Goal: Information Seeking & Learning: Learn about a topic

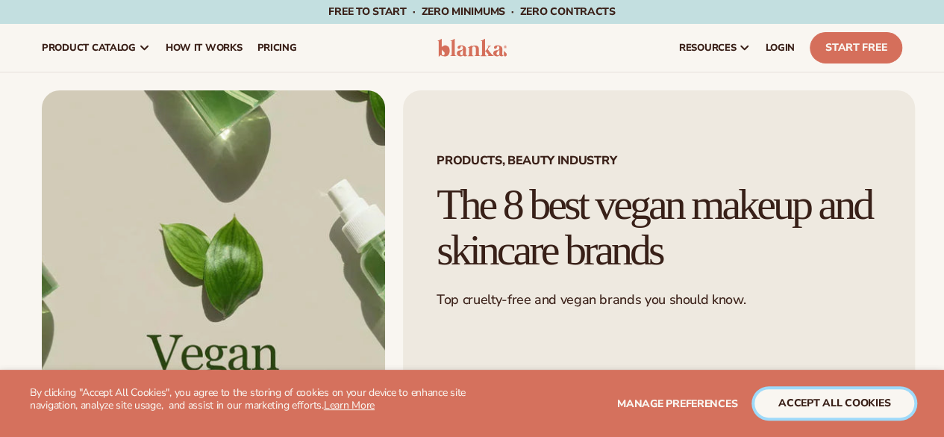
click at [833, 402] on button "accept all cookies" at bounding box center [835, 403] width 160 height 28
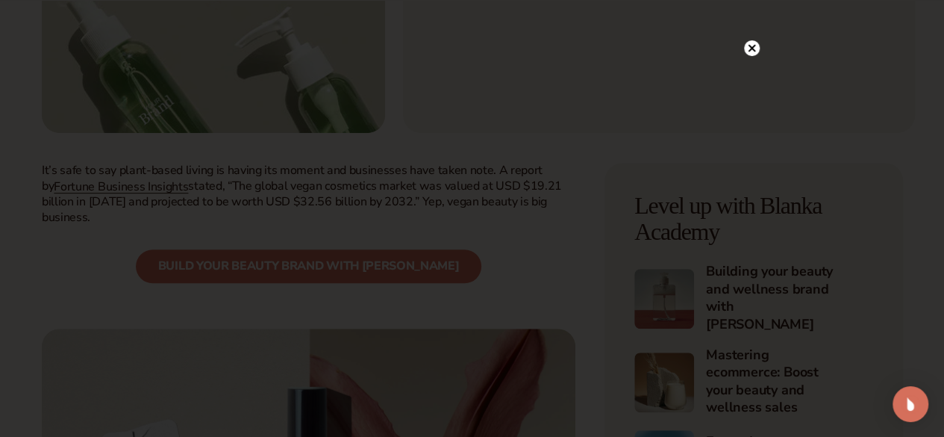
scroll to position [389, 0]
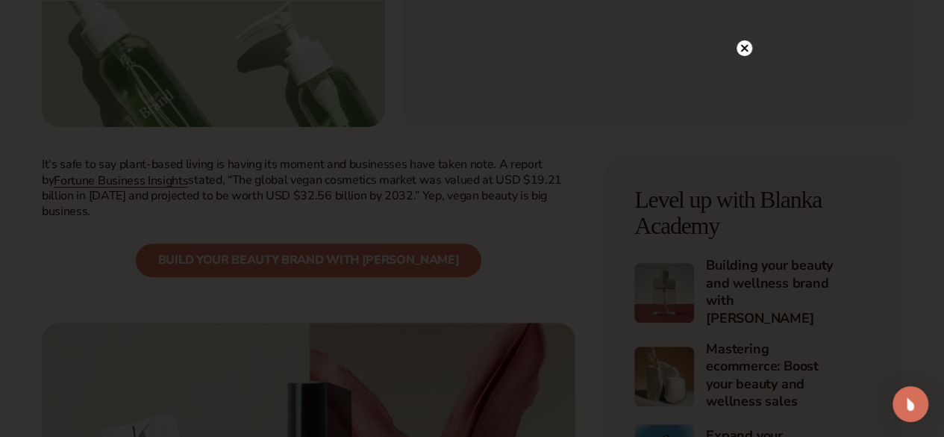
click at [744, 56] on circle at bounding box center [745, 48] width 16 height 16
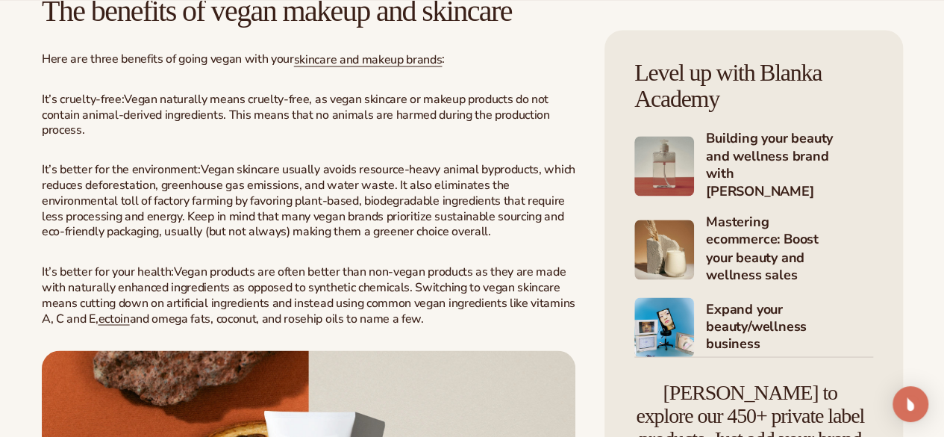
scroll to position [1179, 0]
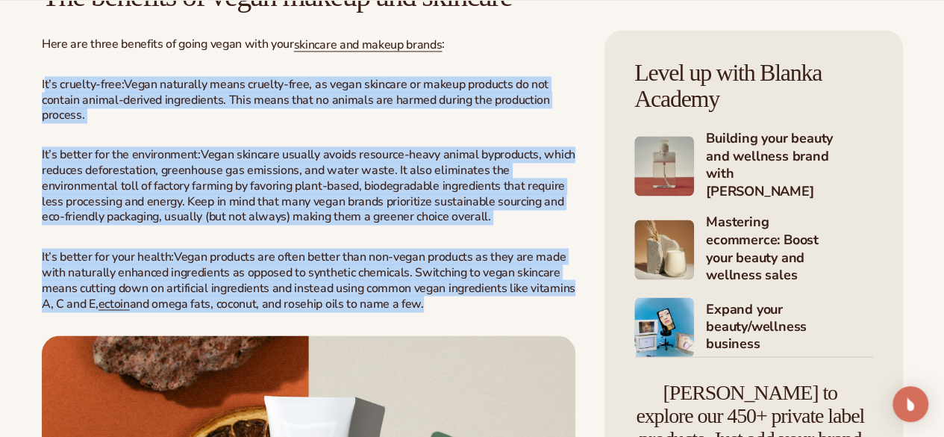
drag, startPoint x: 44, startPoint y: 130, endPoint x: 310, endPoint y: 385, distance: 368.6
copy div "l’i dolorsi-amet: Conse adipiscin elits doeiusm-temp, in utlab etdolore ma aliq…"
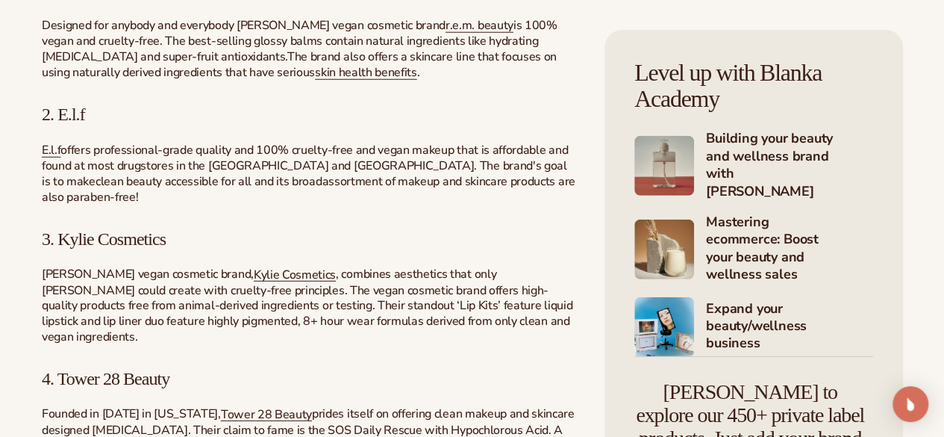
scroll to position [1992, 0]
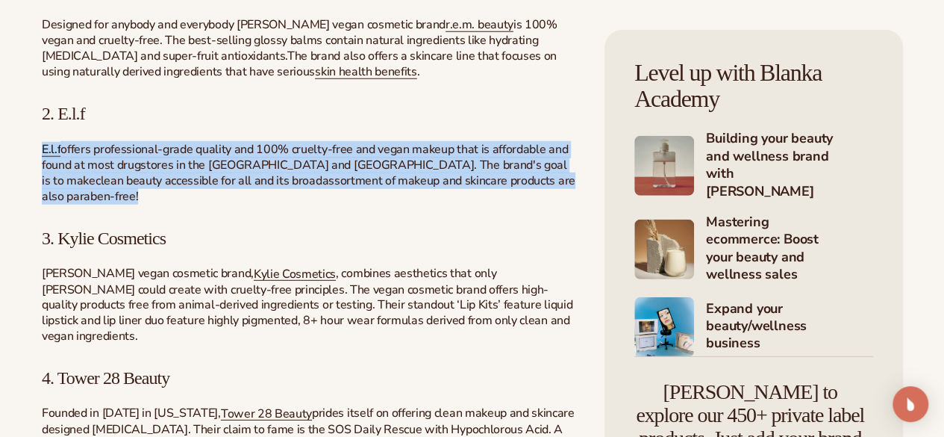
drag, startPoint x: 264, startPoint y: 268, endPoint x: 43, endPoint y: 217, distance: 226.0
click at [43, 205] on p "E.l.f offers professional-grade quality and 100% cruelty-free and vegan makeup …" at bounding box center [309, 173] width 534 height 63
copy p "E.l.f offers professional-grade quality and 100% cruelty-free and vegan makeup …"
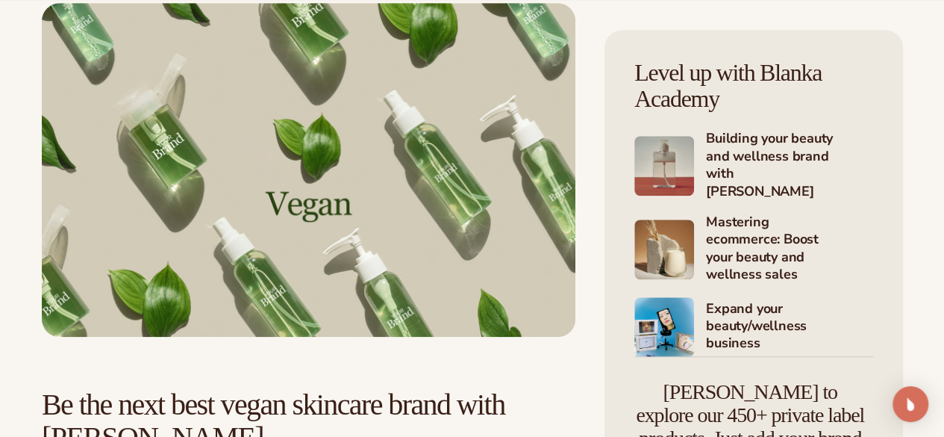
scroll to position [3401, 0]
